Goal: Information Seeking & Learning: Learn about a topic

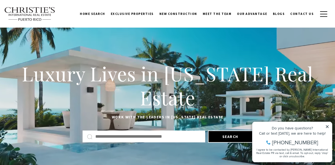
scroll to position [1, 0]
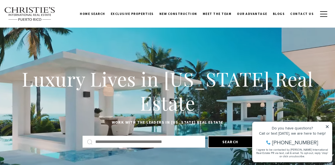
drag, startPoint x: 0, startPoint y: 0, endPoint x: 260, endPoint y: 65, distance: 268.2
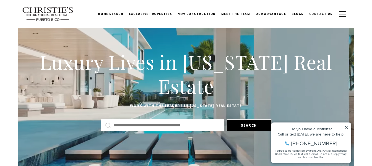
scroll to position [0, 0]
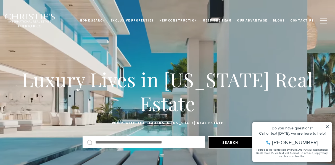
drag, startPoint x: 139, startPoint y: 76, endPoint x: 173, endPoint y: 39, distance: 49.7
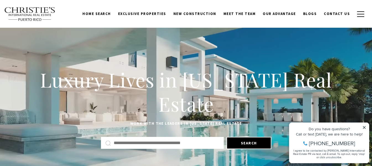
drag, startPoint x: 137, startPoint y: 60, endPoint x: 194, endPoint y: -6, distance: 86.9
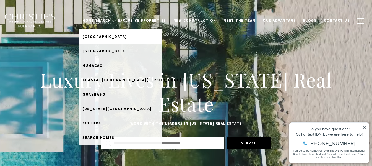
click at [112, 35] on span "[GEOGRAPHIC_DATA]" at bounding box center [104, 36] width 45 height 5
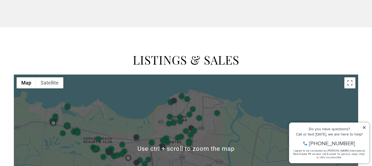
scroll to position [719, 0]
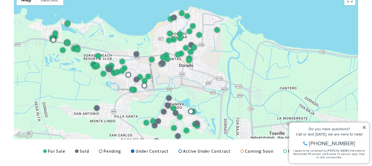
click at [251, 54] on div at bounding box center [186, 65] width 344 height 148
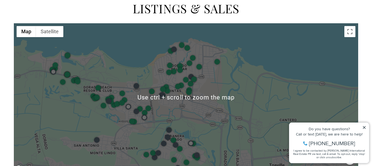
scroll to position [691, 0]
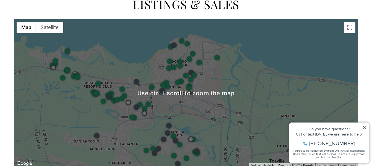
drag, startPoint x: 364, startPoint y: 127, endPoint x: 365, endPoint y: 116, distance: 10.2
click at [364, 127] on icon at bounding box center [364, 127] width 4 height 4
click at [354, 28] on button "Toggle fullscreen view" at bounding box center [349, 27] width 11 height 11
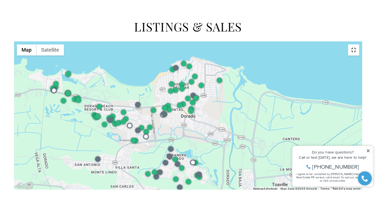
scroll to position [694, 0]
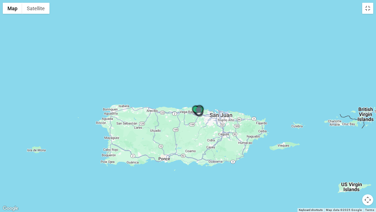
drag, startPoint x: 214, startPoint y: 168, endPoint x: 209, endPoint y: 147, distance: 21.7
click at [209, 147] on div at bounding box center [188, 106] width 376 height 212
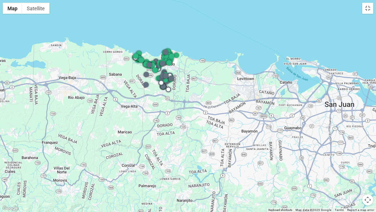
drag, startPoint x: 131, startPoint y: 122, endPoint x: 229, endPoint y: 89, distance: 102.8
click at [228, 89] on div at bounding box center [188, 106] width 376 height 212
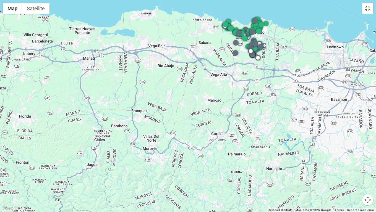
drag, startPoint x: 208, startPoint y: 93, endPoint x: 123, endPoint y: 119, distance: 88.6
click at [125, 121] on div at bounding box center [188, 106] width 376 height 212
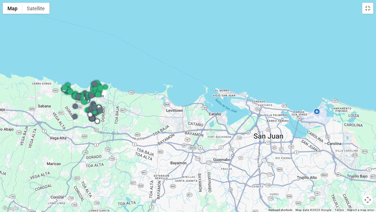
drag, startPoint x: 233, startPoint y: 93, endPoint x: 278, endPoint y: 108, distance: 47.7
click at [277, 109] on div at bounding box center [188, 106] width 376 height 212
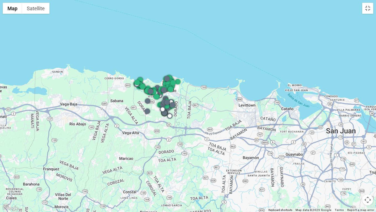
drag, startPoint x: 211, startPoint y: 112, endPoint x: 236, endPoint y: 116, distance: 24.8
click at [236, 116] on div at bounding box center [188, 106] width 376 height 212
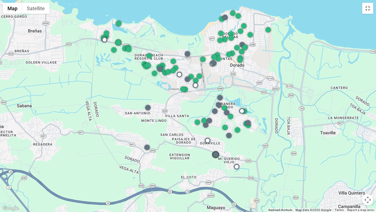
drag, startPoint x: 169, startPoint y: 104, endPoint x: 171, endPoint y: 115, distance: 11.2
click at [171, 115] on div at bounding box center [188, 106] width 376 height 212
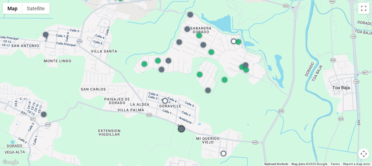
scroll to position [0, 0]
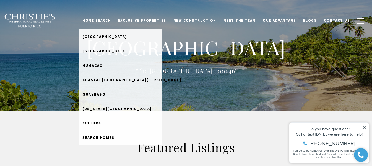
drag, startPoint x: 103, startPoint y: 18, endPoint x: 107, endPoint y: 18, distance: 4.1
click at [103, 18] on link "Home Search" at bounding box center [97, 20] width 36 height 11
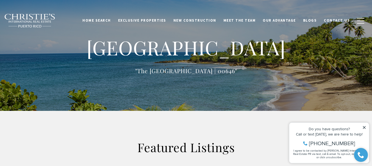
click at [109, 18] on link "Home Search" at bounding box center [97, 20] width 36 height 11
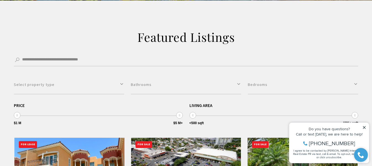
scroll to position [166, 0]
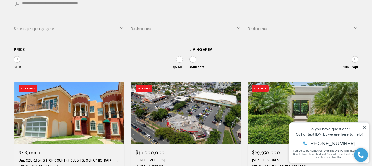
drag, startPoint x: 17, startPoint y: 59, endPoint x: 8, endPoint y: 63, distance: 10.5
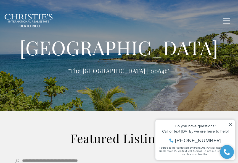
click at [231, 125] on icon at bounding box center [230, 124] width 3 height 3
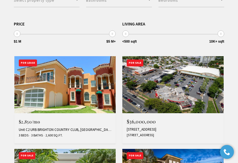
drag, startPoint x: 82, startPoint y: 84, endPoint x: 92, endPoint y: 106, distance: 24.7
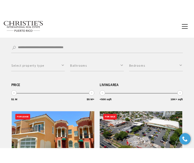
scroll to position [118, 0]
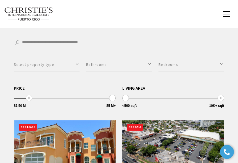
type input "**********"
drag, startPoint x: 15, startPoint y: 100, endPoint x: 5, endPoint y: 112, distance: 15.6
click at [84, 87] on span "$1 M $5 M+ $1 M $5 M+ $1 M — $5 M+" at bounding box center [65, 92] width 102 height 13
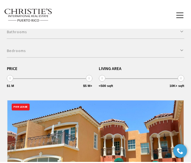
scroll to position [119, 0]
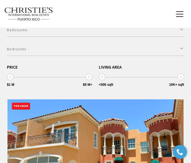
click at [23, 10] on img at bounding box center [28, 14] width 49 height 14
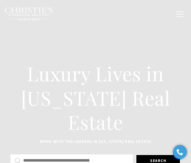
click at [98, 35] on div "Luxury Lives in Puerto Rico Real Estate Work with the leaders in Puerto Rico Re…" at bounding box center [95, 106] width 191 height 213
